Goal: Task Accomplishment & Management: Manage account settings

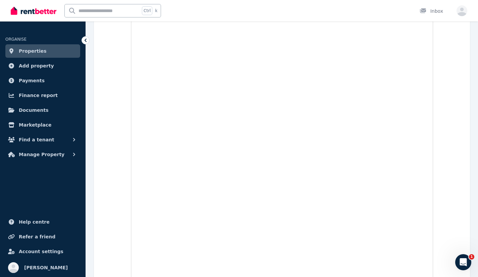
click at [31, 53] on span "Properties" at bounding box center [33, 51] width 28 height 8
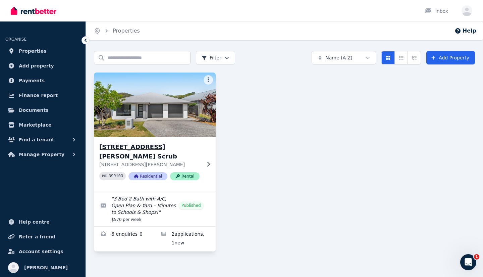
click at [148, 139] on div "[STREET_ADDRESS][PERSON_NAME] Scrub [STREET_ADDRESS][PERSON_NAME] PID 399103 Re…" at bounding box center [155, 164] width 122 height 54
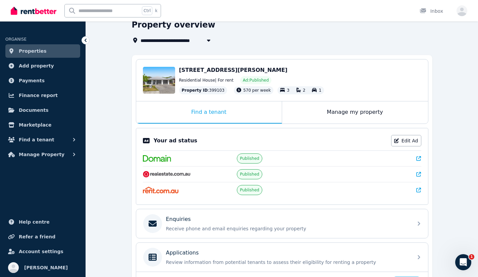
scroll to position [65, 0]
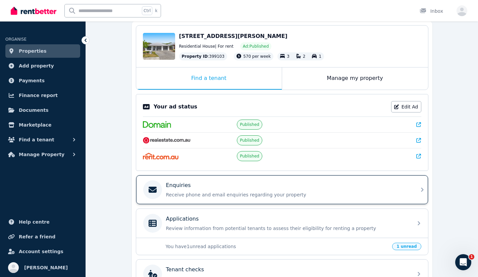
click at [189, 188] on div "Enquiries" at bounding box center [287, 185] width 243 height 8
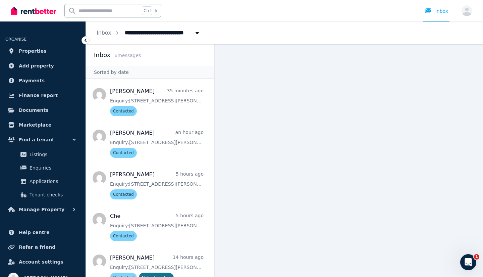
click at [85, 43] on icon at bounding box center [85, 40] width 7 height 7
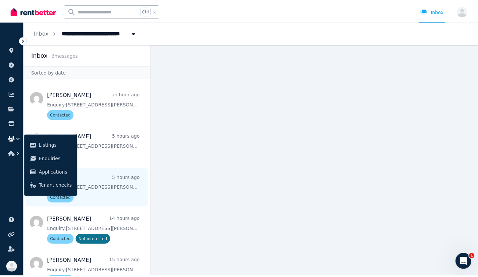
scroll to position [54, 0]
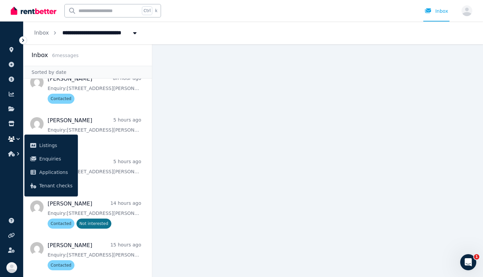
click at [26, 42] on icon at bounding box center [23, 40] width 7 height 7
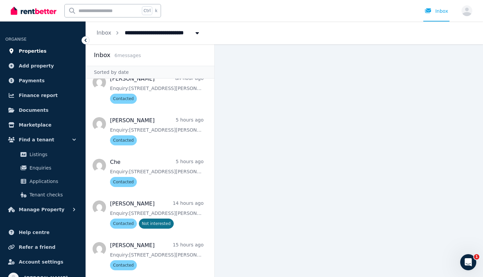
click at [27, 56] on link "Properties" at bounding box center [42, 50] width 75 height 13
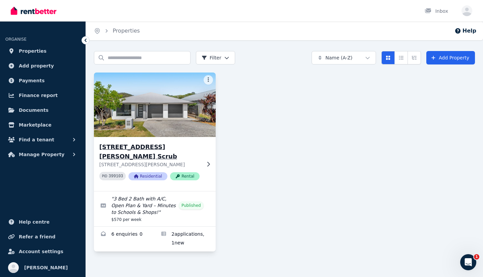
click at [143, 113] on img at bounding box center [155, 105] width 128 height 68
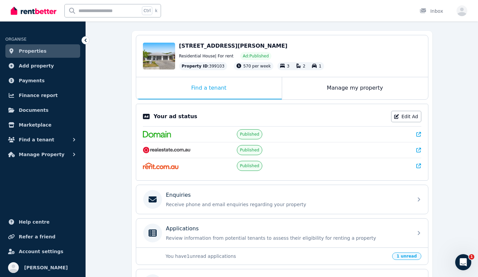
scroll to position [56, 0]
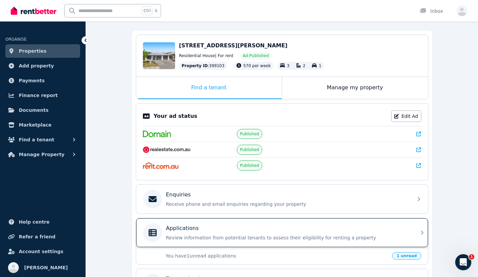
click at [218, 228] on div "Applications" at bounding box center [287, 228] width 243 height 8
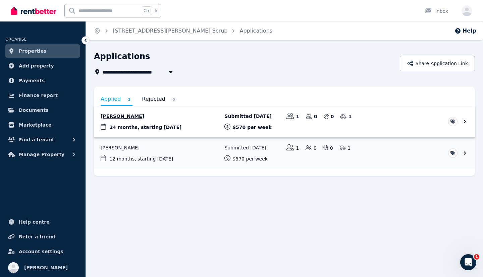
click at [190, 121] on link "View application: Tiffany Bell" at bounding box center [284, 121] width 381 height 31
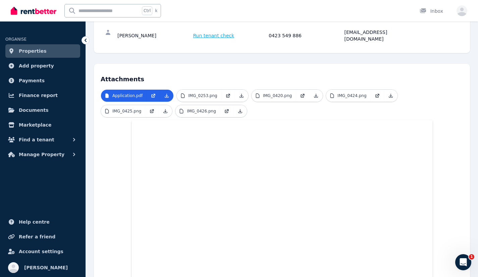
scroll to position [98, 0]
click at [199, 93] on p "IMG_0253.png" at bounding box center [202, 95] width 29 height 5
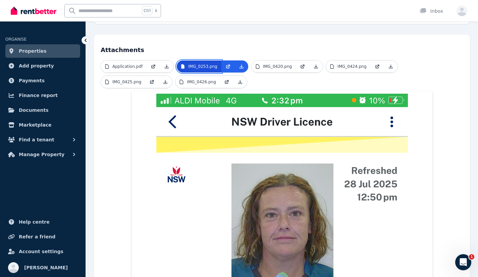
scroll to position [86, 0]
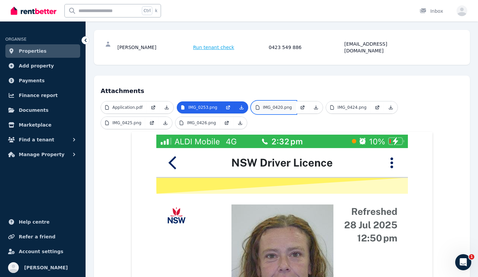
click at [285, 103] on link "IMG_0420.png" at bounding box center [274, 107] width 44 height 12
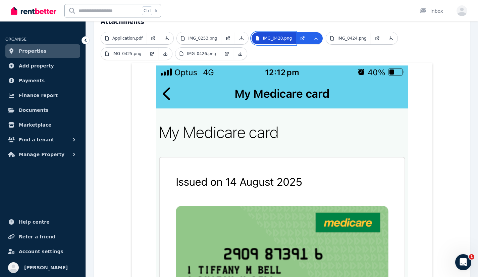
scroll to position [154, 0]
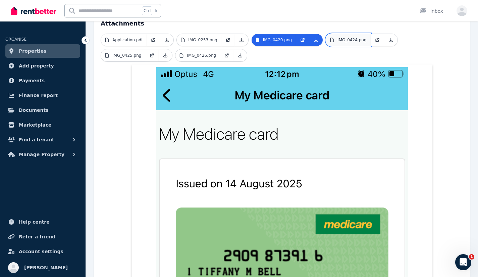
click at [350, 37] on p "IMG_0424.png" at bounding box center [352, 39] width 29 height 5
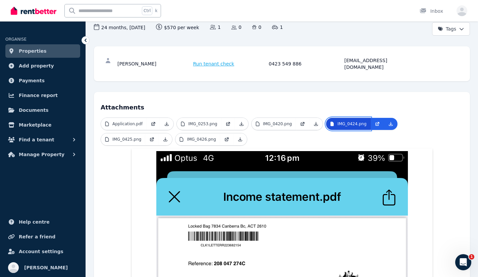
scroll to position [73, 0]
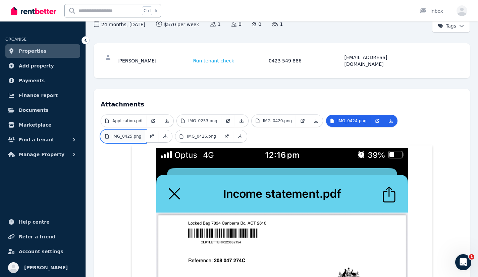
click at [145, 130] on link "IMG_0425.png" at bounding box center [123, 136] width 44 height 12
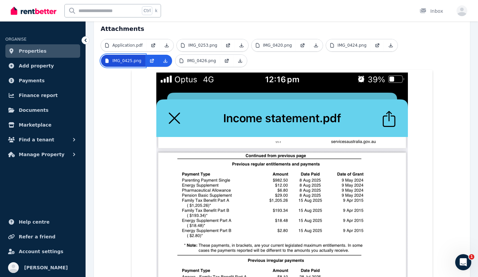
scroll to position [145, 0]
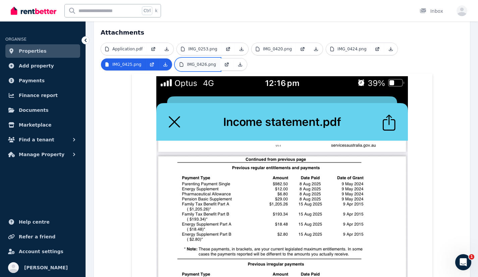
click at [187, 62] on p "IMG_0426.png" at bounding box center [201, 64] width 29 height 5
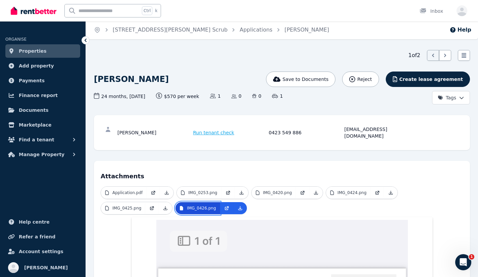
scroll to position [2, 0]
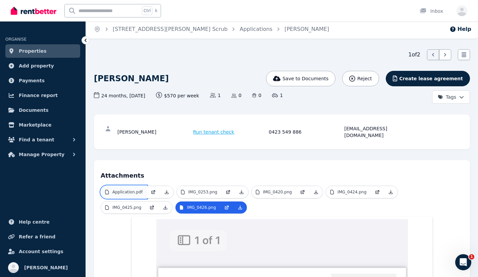
click at [127, 189] on p "Application.pdf" at bounding box center [127, 191] width 30 height 5
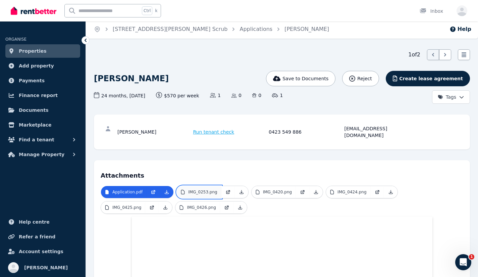
click at [215, 187] on link "IMG_0253.png" at bounding box center [199, 192] width 44 height 12
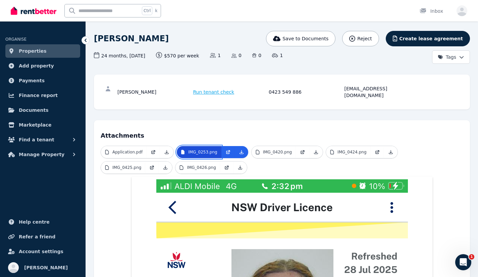
scroll to position [62, 0]
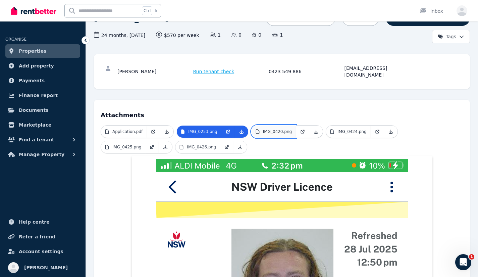
click at [284, 129] on link "IMG_0420.png" at bounding box center [274, 132] width 44 height 12
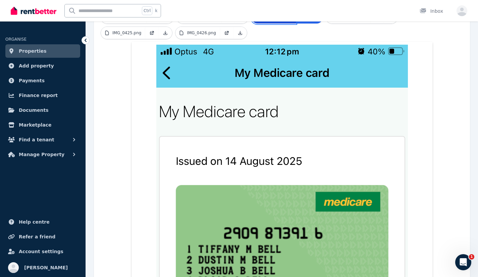
scroll to position [0, 0]
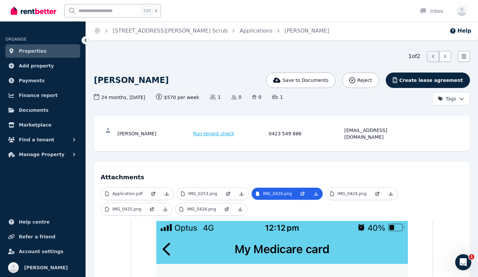
click at [28, 52] on span "Properties" at bounding box center [33, 51] width 28 height 8
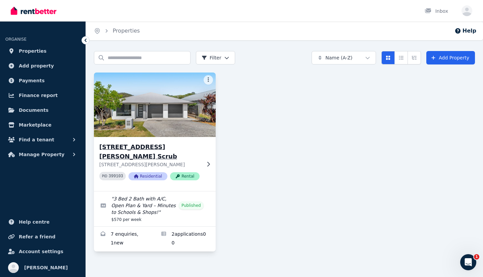
click at [158, 91] on img at bounding box center [155, 105] width 128 height 68
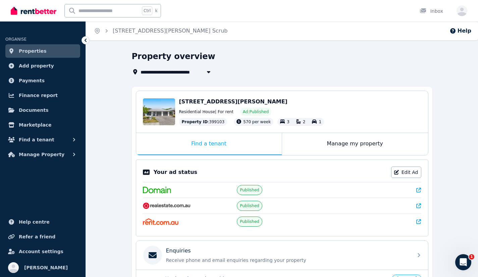
scroll to position [71, 0]
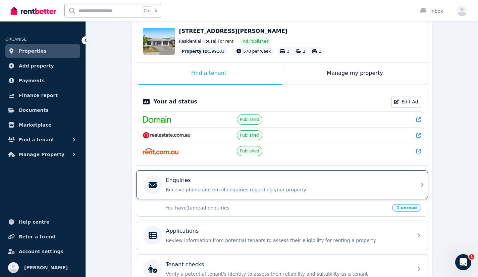
click at [182, 191] on p "Receive phone and email enquiries regarding your property" at bounding box center [287, 189] width 243 height 7
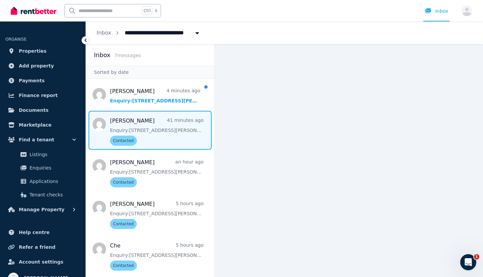
click at [169, 135] on span "Message list" at bounding box center [150, 130] width 129 height 39
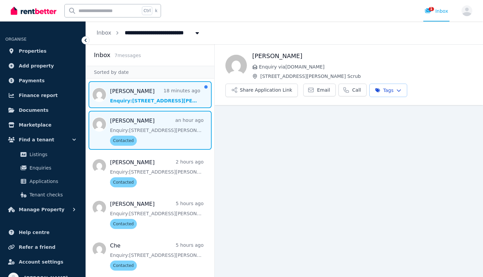
click at [127, 90] on span "Message list" at bounding box center [150, 94] width 129 height 27
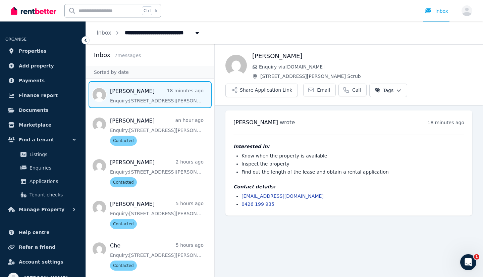
click at [387, 94] on html "**********" at bounding box center [241, 138] width 483 height 277
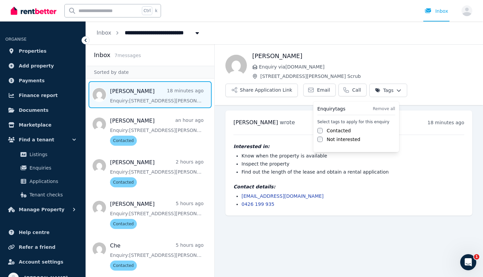
click at [335, 128] on label "Contacted" at bounding box center [339, 130] width 24 height 7
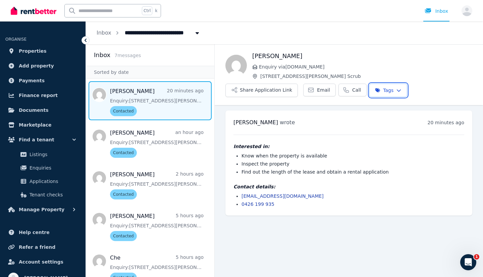
click at [270, 229] on html "**********" at bounding box center [241, 138] width 483 height 277
